Goal: Register for event/course

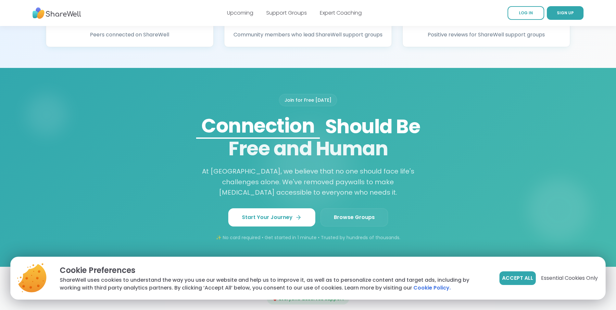
scroll to position [487, 0]
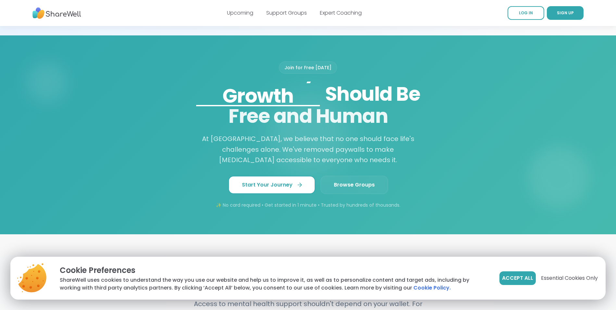
click at [286, 189] on span "Start Your Journey" at bounding box center [272, 185] width 60 height 8
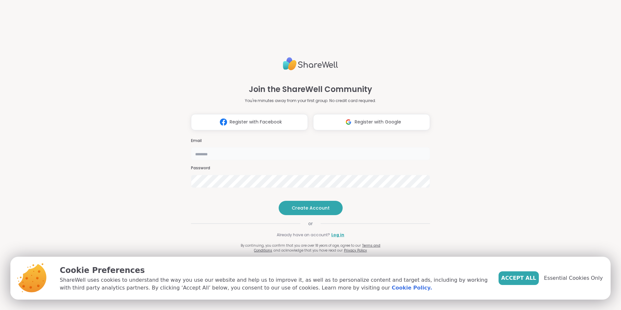
click at [288, 147] on input "email" at bounding box center [310, 153] width 239 height 13
type input "**********"
click at [308, 215] on button "Create Account" at bounding box center [311, 208] width 64 height 14
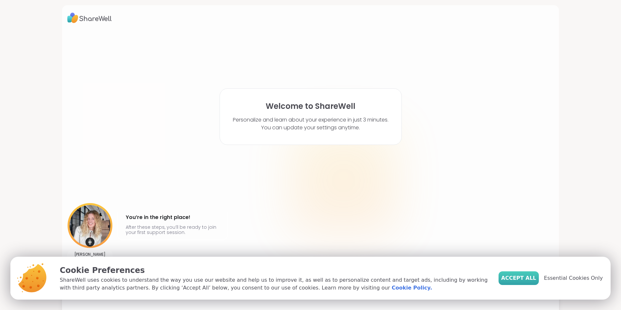
click at [528, 279] on span "Accept All" at bounding box center [518, 278] width 35 height 8
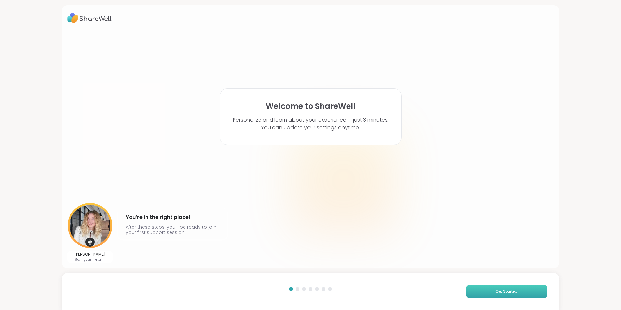
click at [502, 290] on span "Get Started" at bounding box center [506, 291] width 22 height 6
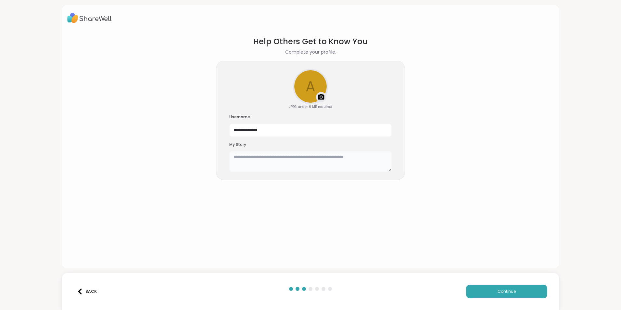
click at [310, 161] on textarea at bounding box center [310, 161] width 162 height 21
click at [317, 98] on img at bounding box center [321, 97] width 8 height 8
click at [277, 161] on textarea at bounding box center [310, 161] width 162 height 21
click at [523, 291] on button "Continue" at bounding box center [506, 292] width 81 height 14
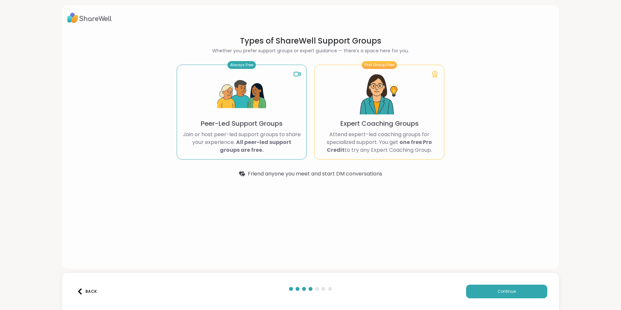
click at [269, 148] on p "Join or host peer-led support groups to share your experience. All peer-led sup…" at bounding box center [241, 142] width 119 height 23
click at [432, 80] on div "First Group Free Expert Coaching Groups Attend expert-led coaching groups for s…" at bounding box center [379, 112] width 130 height 95
click at [488, 289] on button "Continue" at bounding box center [506, 292] width 81 height 14
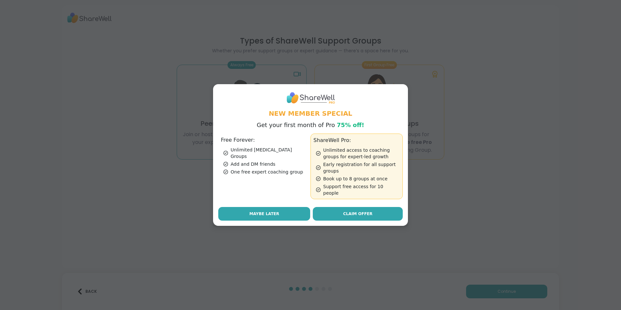
click at [279, 210] on button "Maybe Later" at bounding box center [264, 214] width 92 height 14
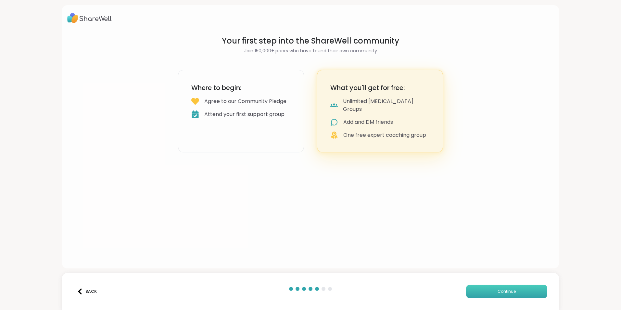
click at [474, 290] on button "Continue" at bounding box center [506, 292] width 81 height 14
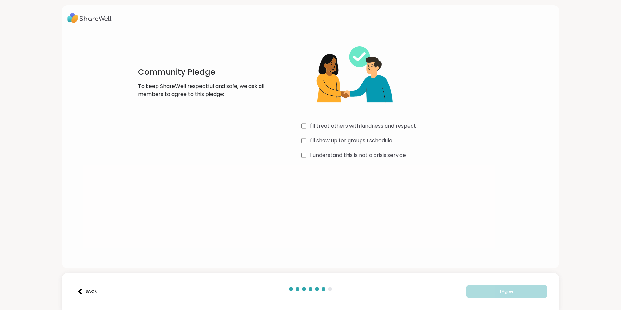
click at [305, 127] on div "I'll treat others with kindness and respect" at bounding box center [398, 126] width 195 height 8
click at [482, 293] on button "I Agree" at bounding box center [506, 292] width 81 height 14
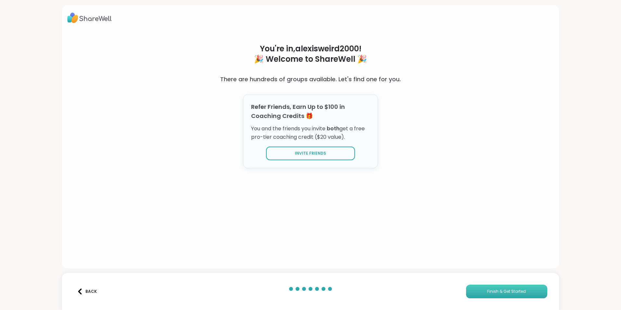
click at [489, 291] on span "Finish & Get Started" at bounding box center [506, 291] width 39 height 6
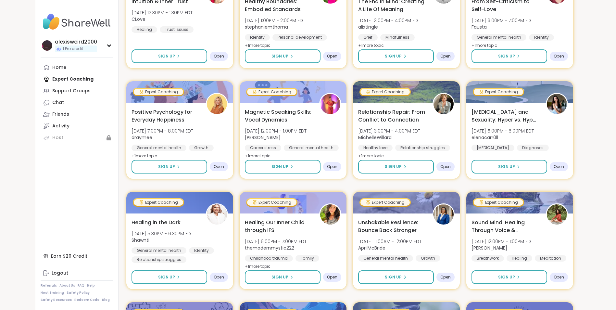
scroll to position [325, 0]
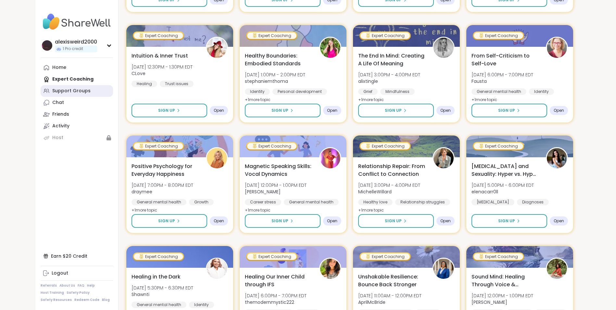
click at [79, 90] on div "Support Groups" at bounding box center [71, 91] width 38 height 6
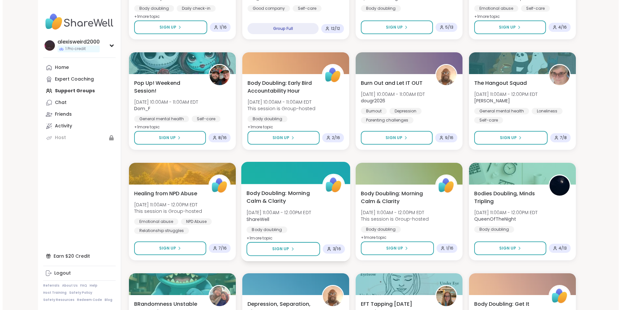
scroll to position [260, 0]
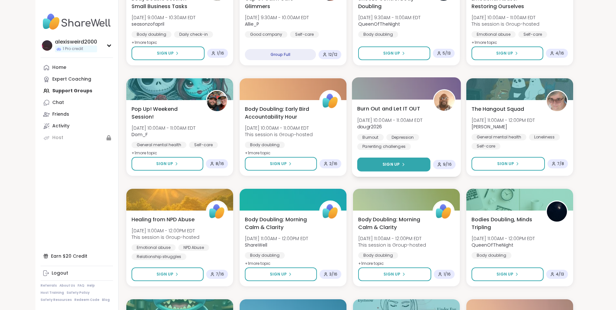
click at [390, 167] on span "Sign Up" at bounding box center [391, 164] width 17 height 6
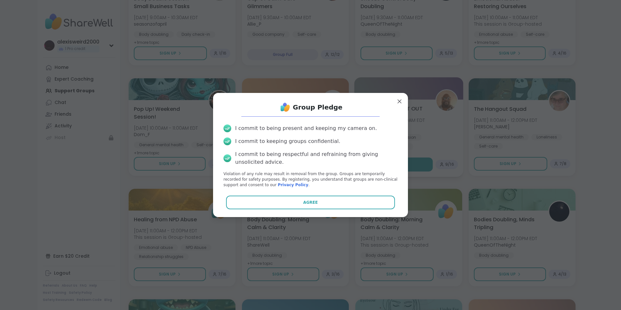
click at [390, 167] on div "I commit to being present and keeping my camera on. I commit to keeping groups …" at bounding box center [310, 155] width 185 height 73
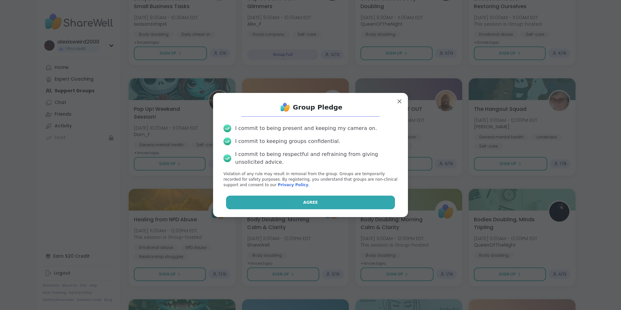
click at [344, 202] on button "Agree" at bounding box center [310, 203] width 169 height 14
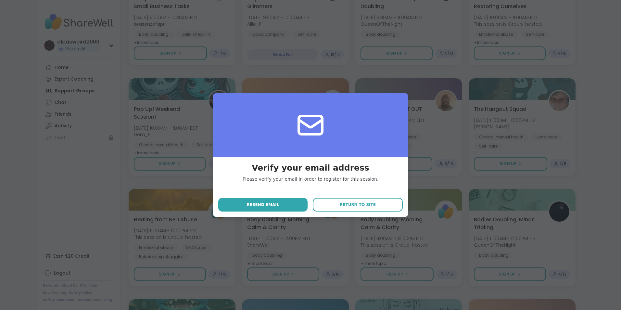
click at [278, 192] on div "Verify your email address Please verify your email in order to register for thi…" at bounding box center [310, 187] width 185 height 50
click at [350, 203] on span "Return to site" at bounding box center [358, 205] width 36 height 6
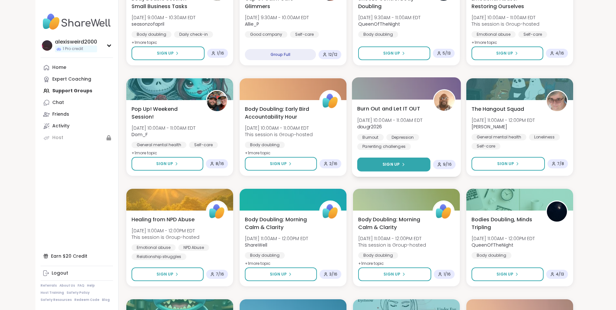
click at [410, 166] on button "Sign Up" at bounding box center [393, 165] width 73 height 14
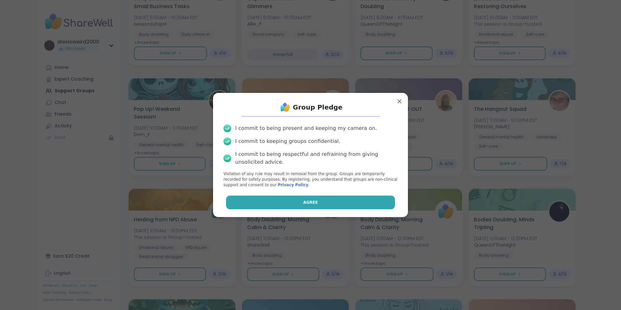
click at [339, 203] on button "Agree" at bounding box center [310, 203] width 169 height 14
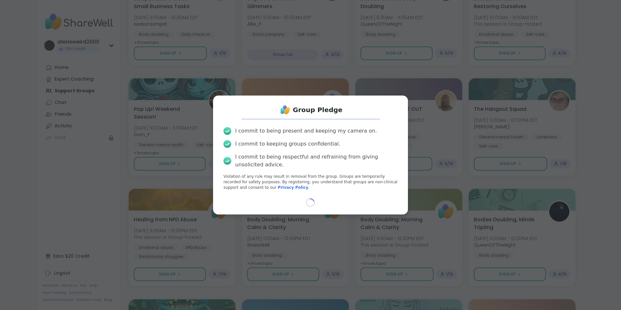
select select "**"
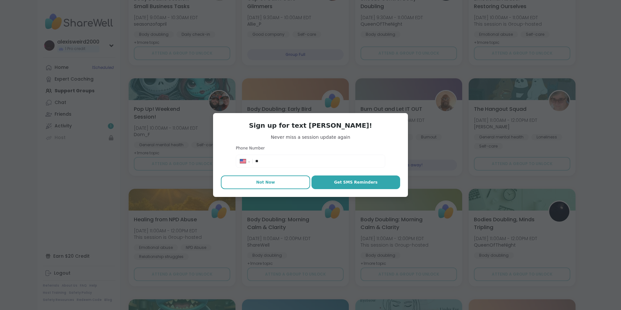
click at [285, 182] on button "Not Now" at bounding box center [265, 182] width 89 height 14
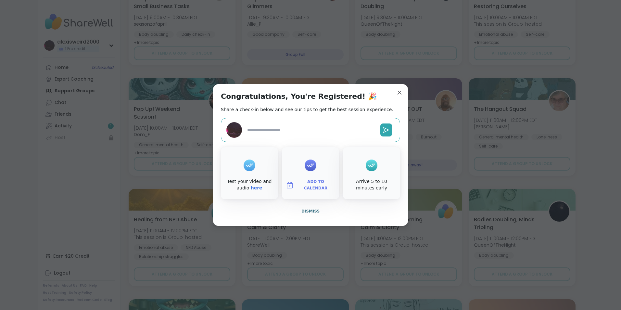
click at [313, 186] on span "Add to Calendar" at bounding box center [315, 185] width 39 height 13
click at [308, 125] on button "Google Calendar" at bounding box center [310, 126] width 49 height 14
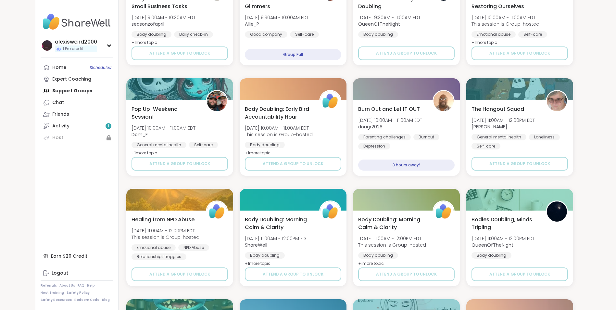
click at [400, 91] on div at bounding box center [406, 89] width 107 height 22
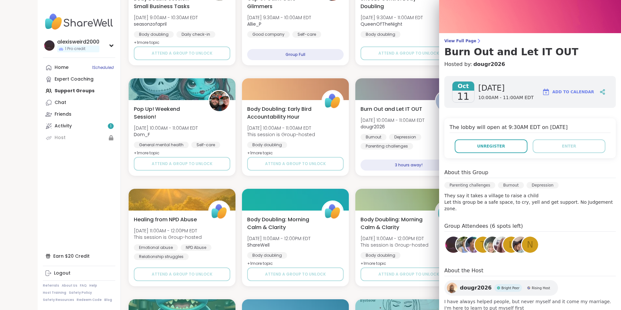
scroll to position [29, 0]
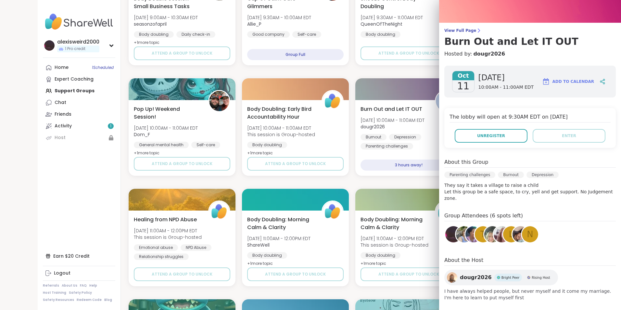
click at [522, 229] on div "n" at bounding box center [530, 234] width 16 height 16
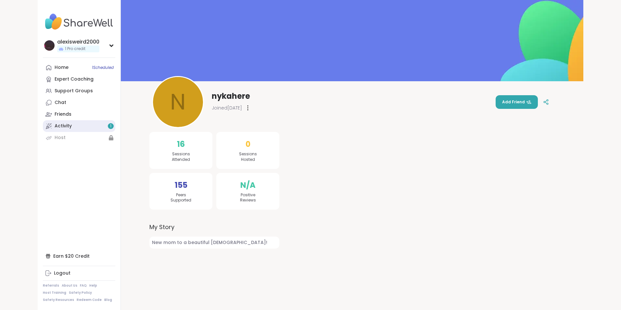
click at [81, 128] on link "Activity 1" at bounding box center [79, 126] width 72 height 12
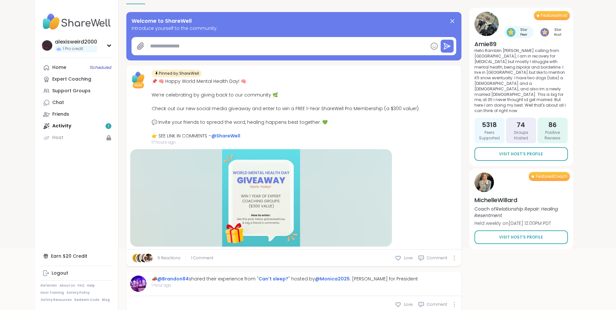
scroll to position [97, 0]
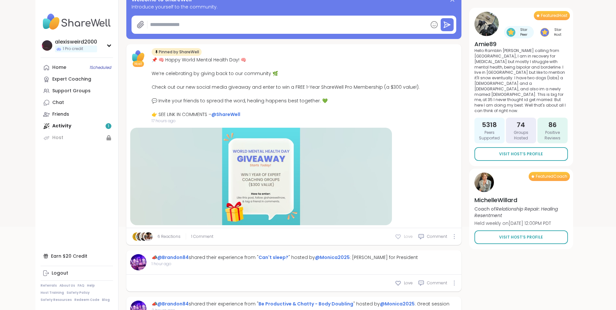
click at [398, 235] on icon at bounding box center [398, 237] width 5 height 4
type textarea "*"
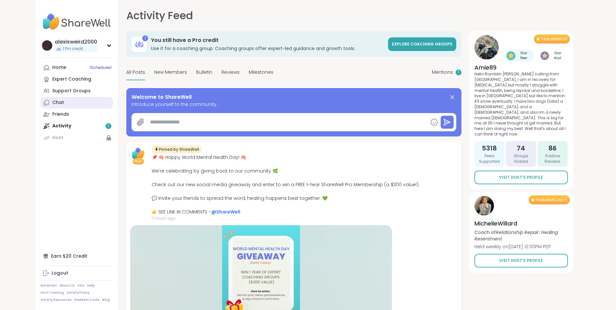
click at [72, 98] on link "Chat" at bounding box center [77, 103] width 72 height 12
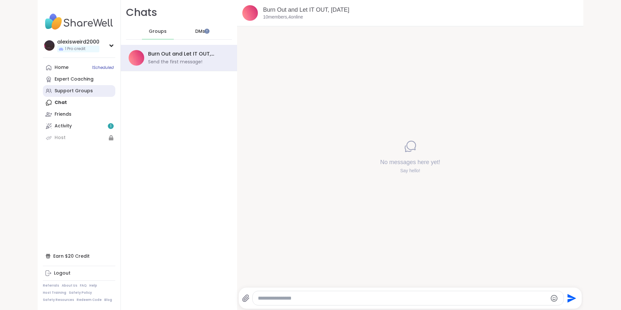
click at [70, 86] on link "Support Groups" at bounding box center [79, 91] width 72 height 12
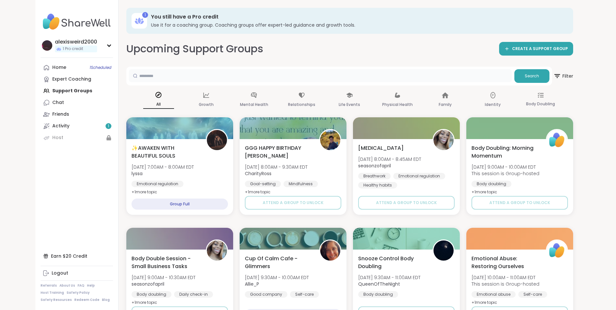
click at [229, 80] on input "text" at bounding box center [320, 75] width 383 height 13
type input "****"
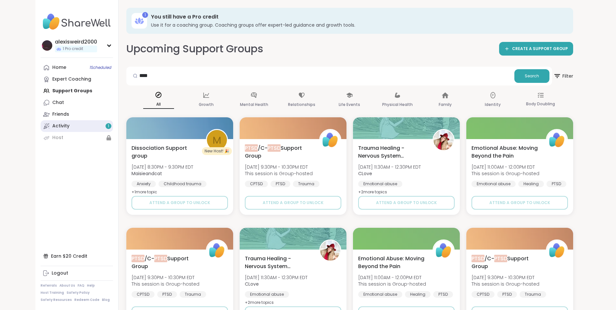
click at [100, 124] on link "Activity 1" at bounding box center [77, 126] width 72 height 12
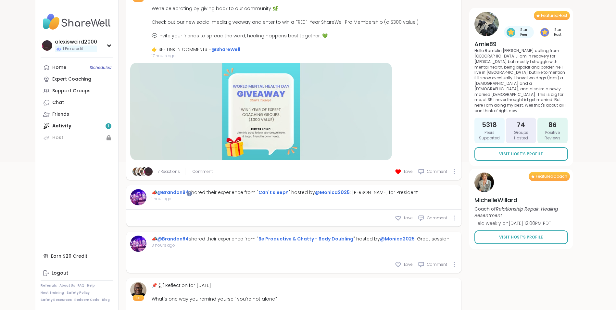
scroll to position [195, 0]
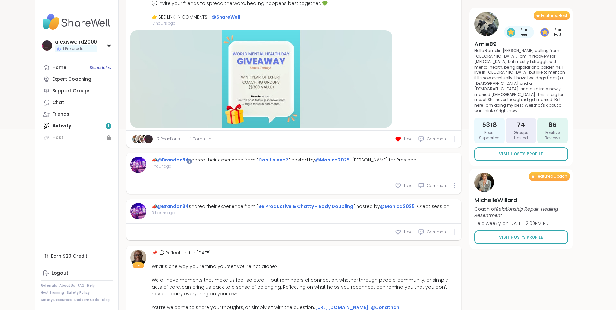
click at [221, 166] on span "1 hour ago" at bounding box center [285, 166] width 266 height 6
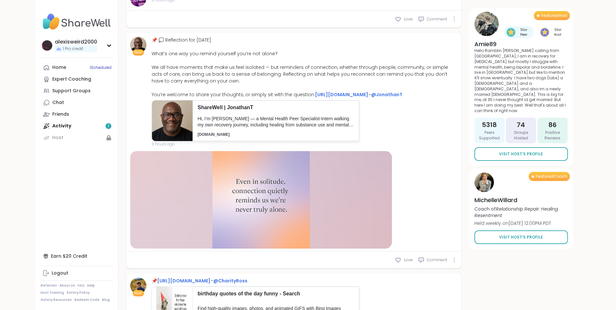
scroll to position [422, 0]
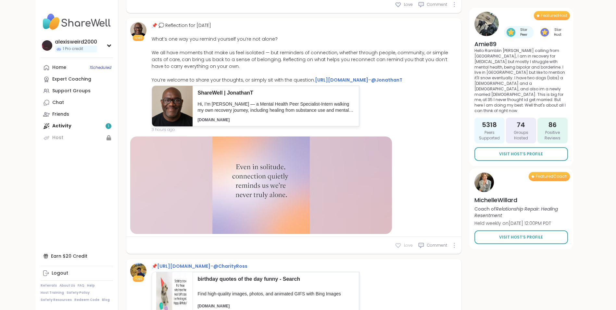
click at [398, 249] on icon at bounding box center [398, 245] width 6 height 6
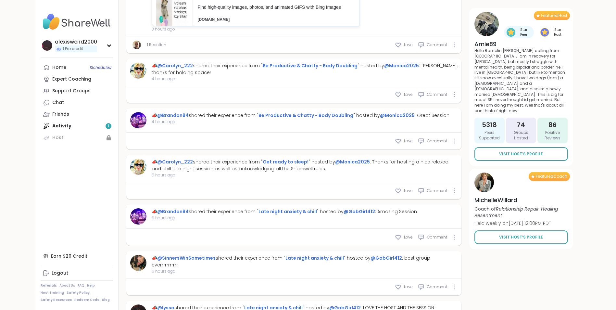
scroll to position [715, 0]
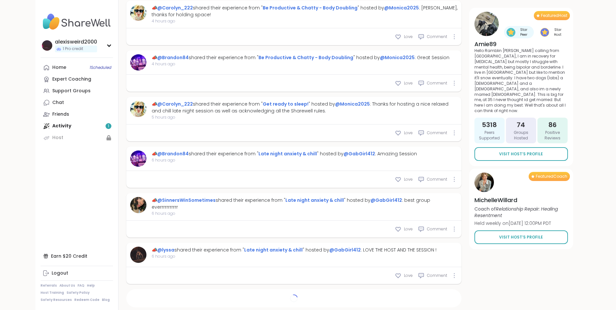
type textarea "*"
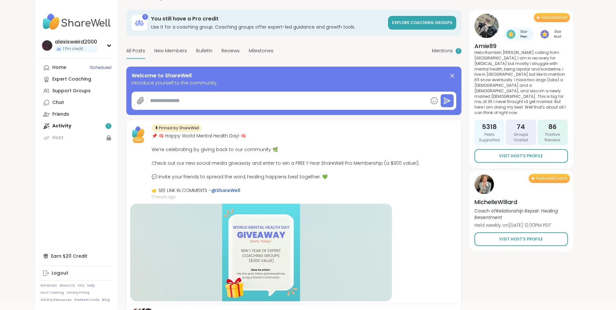
scroll to position [0, 0]
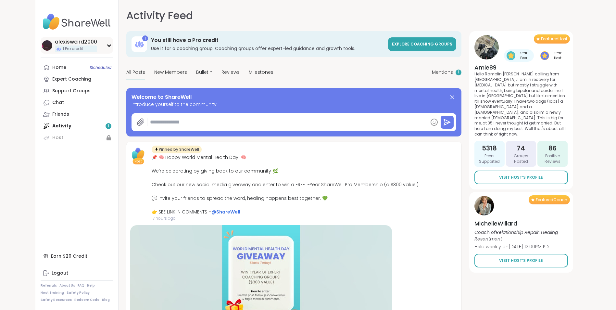
click at [77, 44] on div "alexisweird2000" at bounding box center [76, 41] width 42 height 7
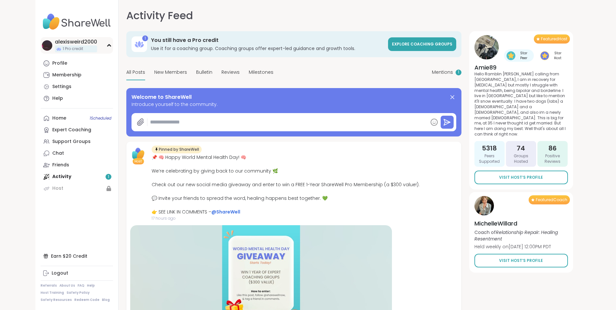
click at [77, 44] on div "alexisweird2000" at bounding box center [76, 41] width 42 height 7
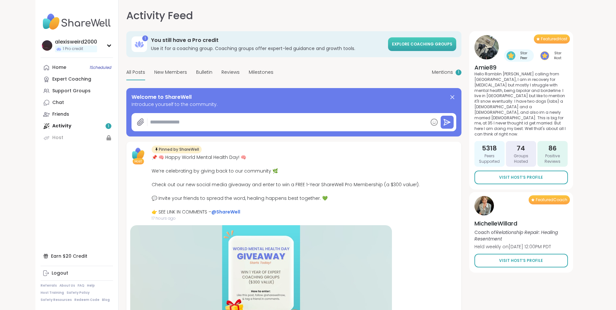
click at [407, 39] on link "Explore Coaching Groups" at bounding box center [422, 44] width 68 height 14
